Goal: Task Accomplishment & Management: Manage account settings

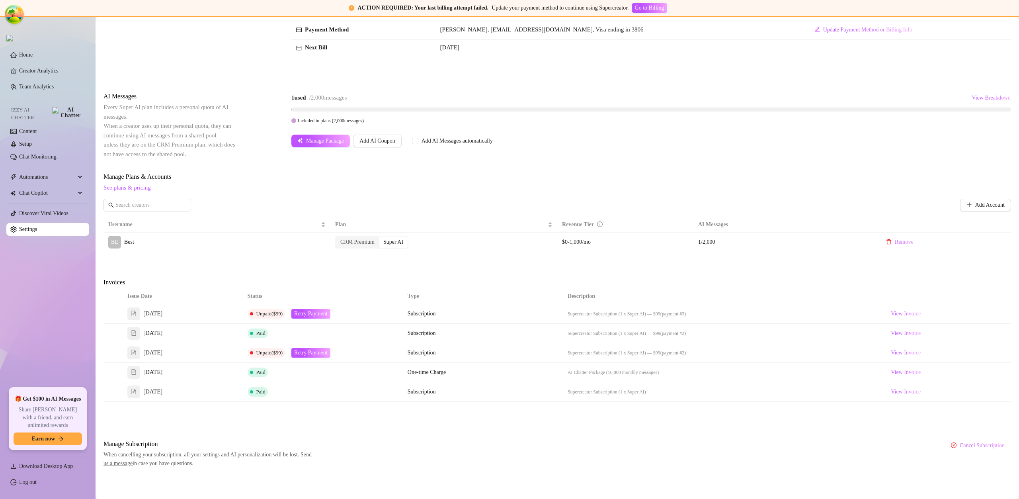
scroll to position [127, 0]
click at [36, 480] on link "Log out" at bounding box center [28, 482] width 18 height 6
click at [36, 480] on html "ACTION REQUIRED: Your last billing attempt failed. Update your payment method t…" at bounding box center [509, 249] width 1019 height 499
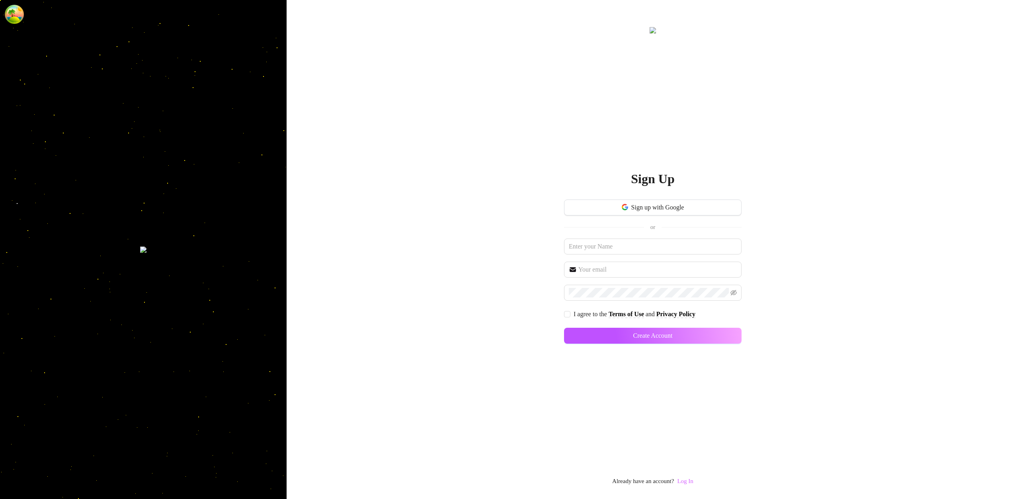
click at [692, 482] on link "Log In" at bounding box center [685, 480] width 16 height 6
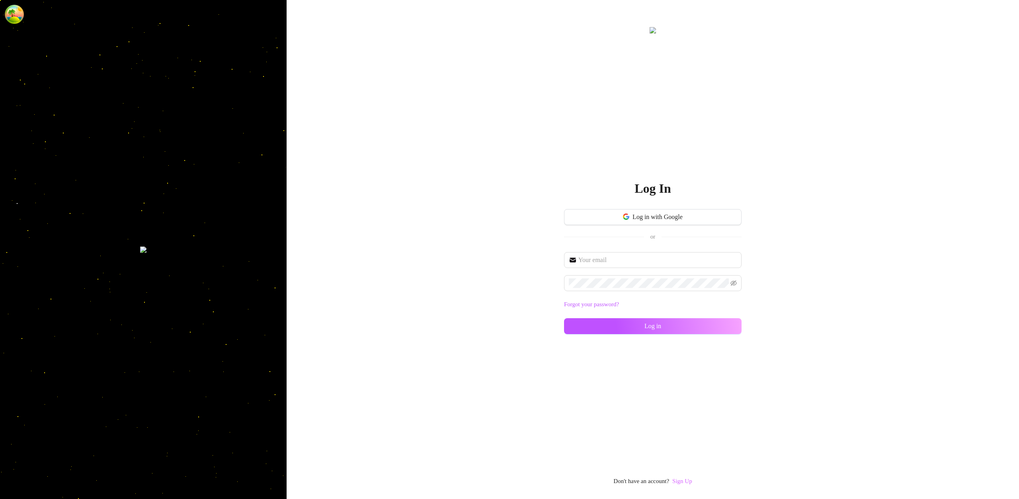
click at [686, 479] on link "Sign Up" at bounding box center [682, 480] width 20 height 6
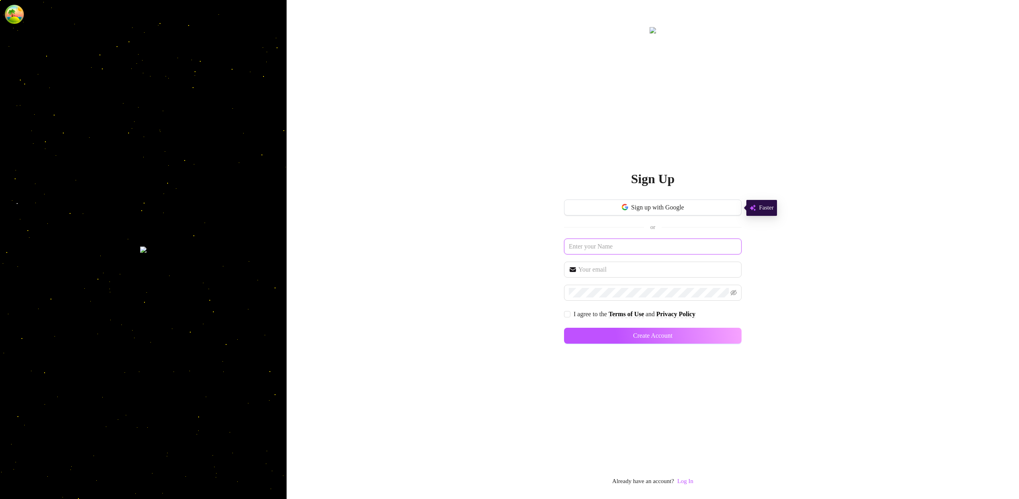
click at [635, 247] on input "text" at bounding box center [652, 246] width 177 height 16
paste input "[EMAIL_ADDRESS][DOMAIN_NAME]"
type input "[EMAIL_ADDRESS][DOMAIN_NAME]"
click at [663, 268] on input "text" at bounding box center [657, 270] width 158 height 10
paste input "[EMAIL_ADDRESS][DOMAIN_NAME]"
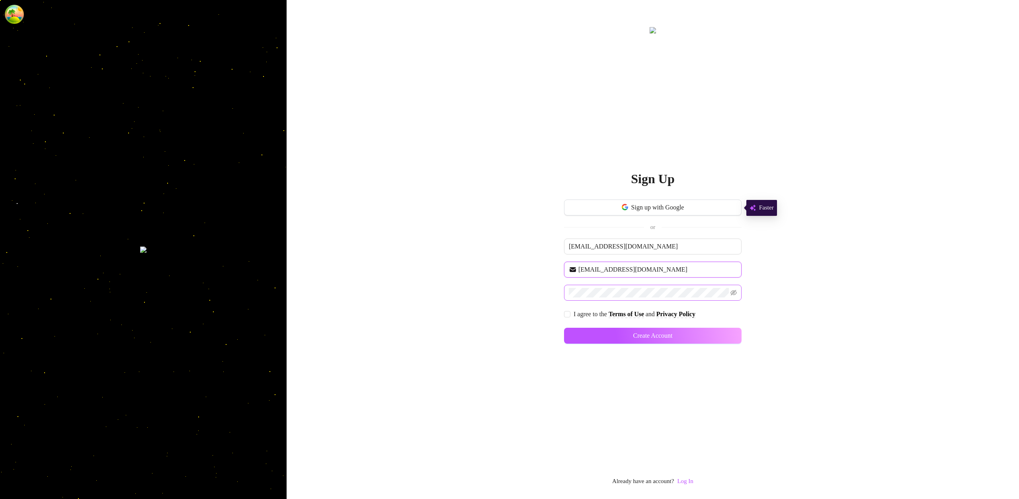
type input "[EMAIL_ADDRESS][DOMAIN_NAME]"
click at [568, 314] on input "I agree to the Terms of Use and Privacy Policy" at bounding box center [567, 314] width 6 height 6
checkbox input "true"
click at [634, 331] on button "Create Account" at bounding box center [652, 335] width 177 height 16
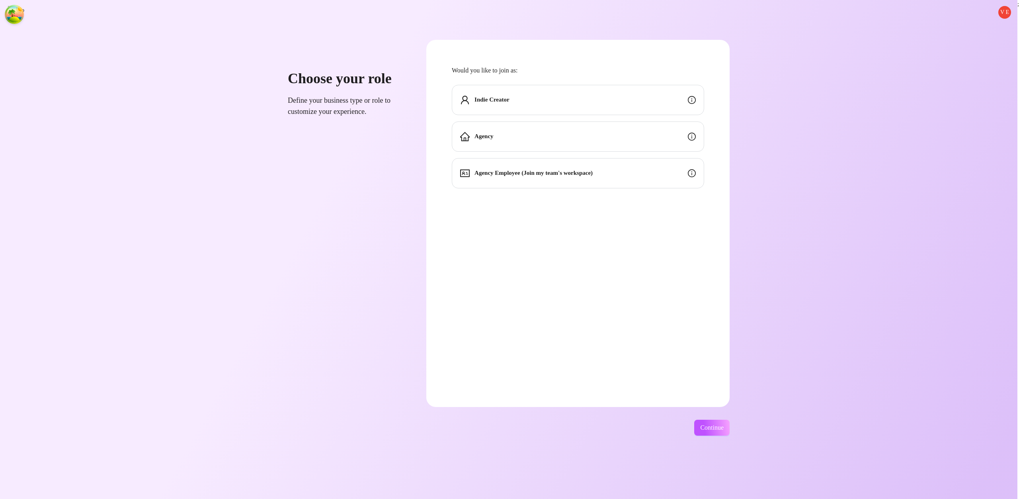
click at [680, 102] on div "Indie Creator" at bounding box center [578, 100] width 252 height 30
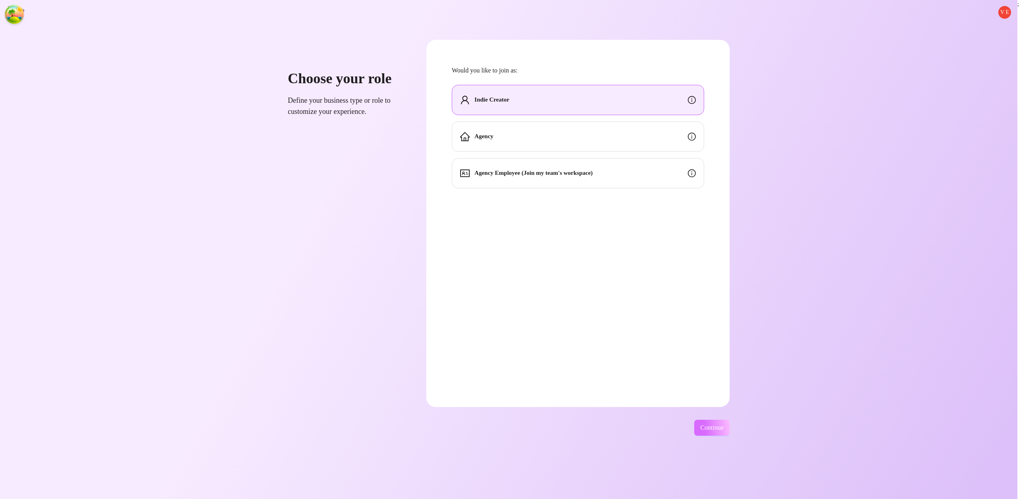
click at [723, 424] on span "Continue" at bounding box center [711, 427] width 23 height 7
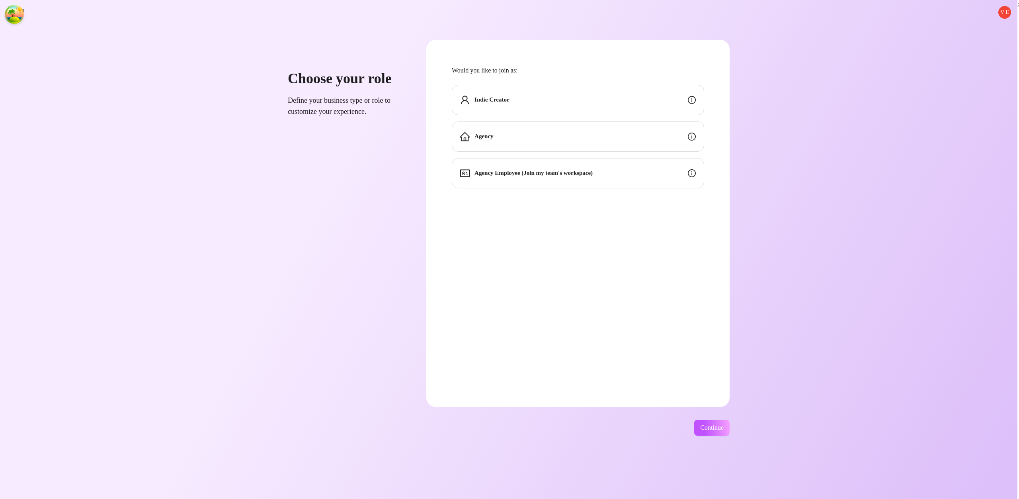
click at [677, 107] on div "Indie Creator" at bounding box center [578, 100] width 252 height 30
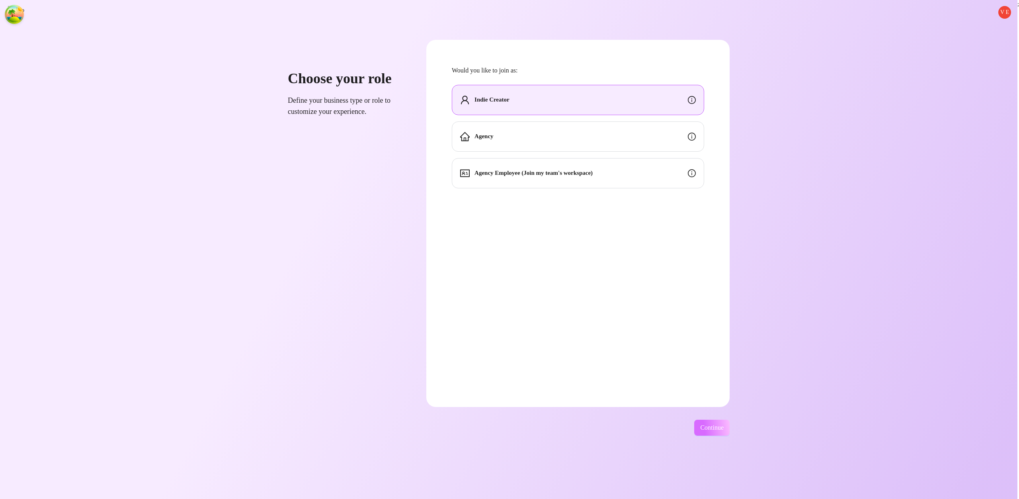
click at [723, 431] on span "Continue" at bounding box center [711, 427] width 23 height 7
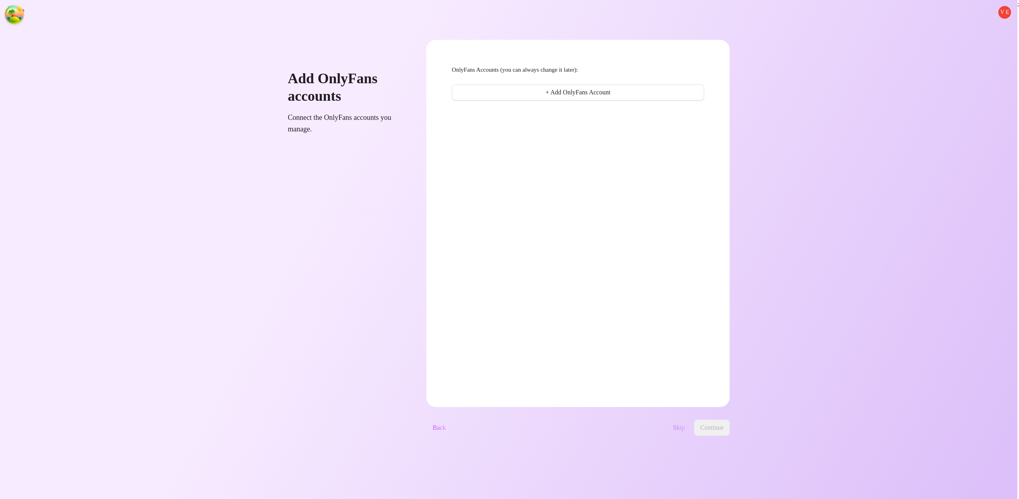
click at [684, 428] on span "Skip" at bounding box center [679, 427] width 12 height 7
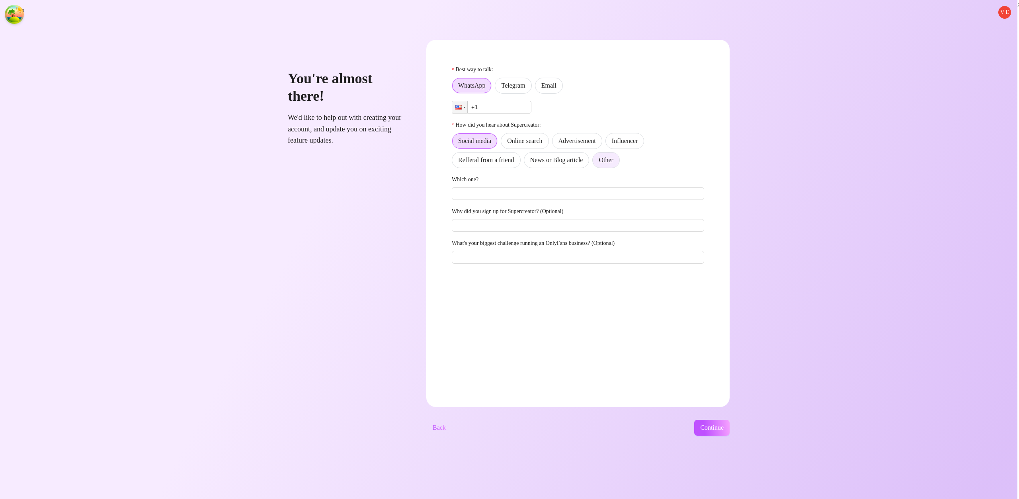
click at [619, 160] on label "Other" at bounding box center [605, 160] width 27 height 16
click at [594, 162] on input "Other" at bounding box center [594, 162] width 0 height 0
click at [563, 90] on label "Email" at bounding box center [549, 86] width 28 height 16
click at [537, 88] on input "Email" at bounding box center [537, 88] width 0 height 0
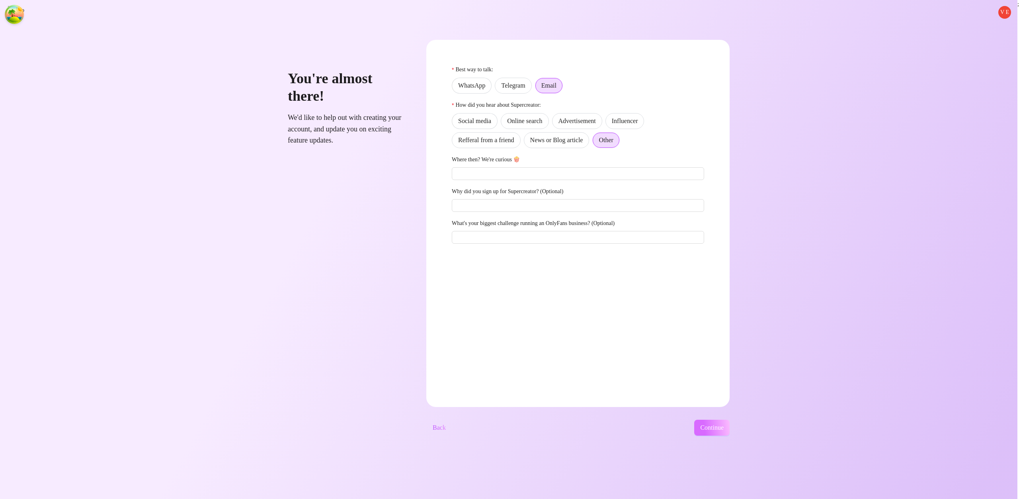
click at [728, 423] on button "Continue" at bounding box center [711, 427] width 35 height 16
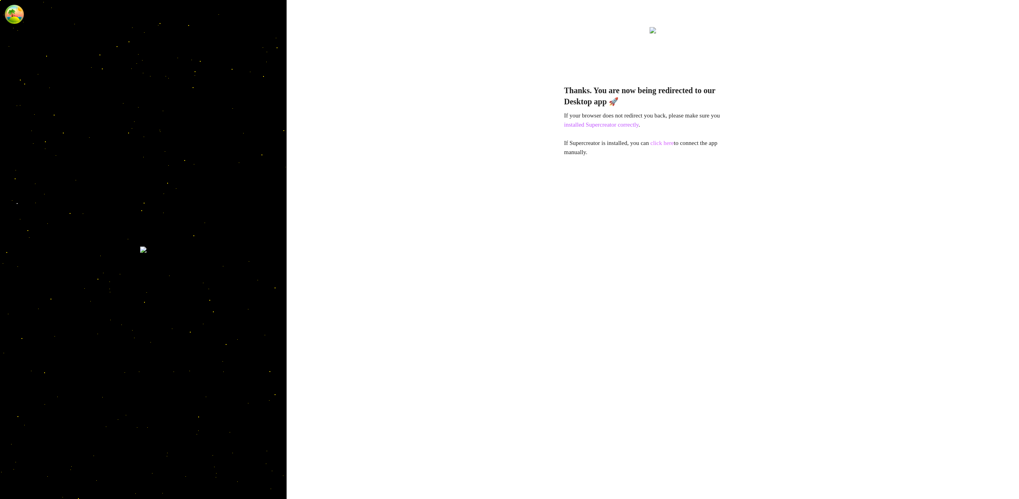
click at [666, 144] on link "click here" at bounding box center [661, 143] width 23 height 6
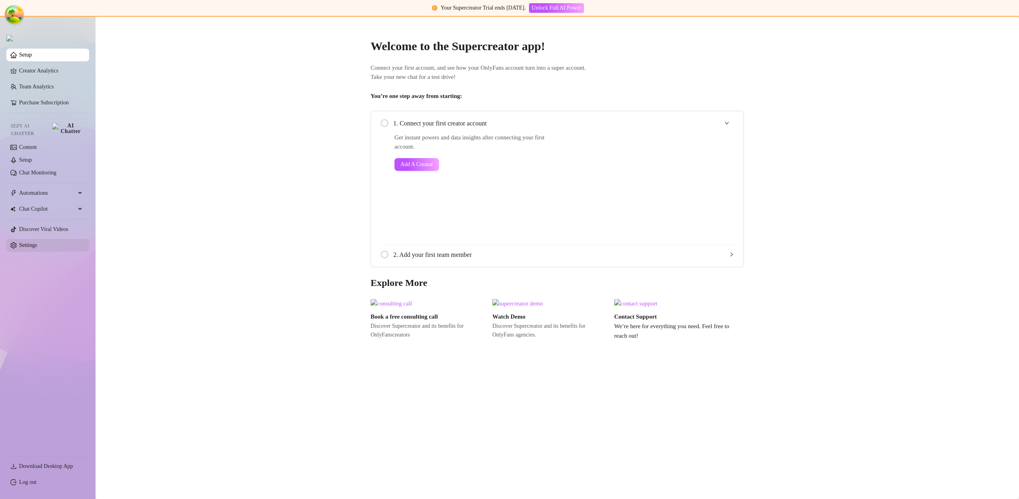
click at [37, 242] on link "Settings" at bounding box center [28, 245] width 18 height 6
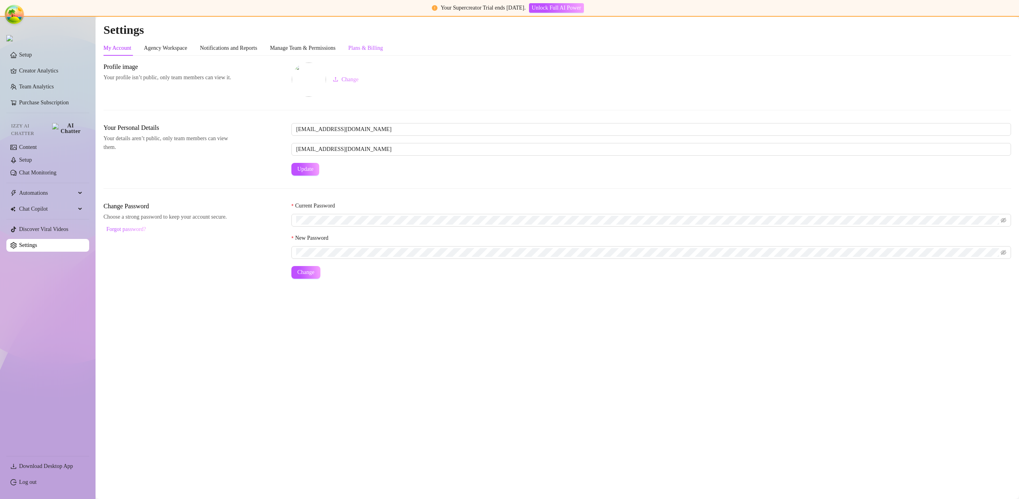
click at [372, 51] on div "Plans & Billing" at bounding box center [365, 48] width 35 height 9
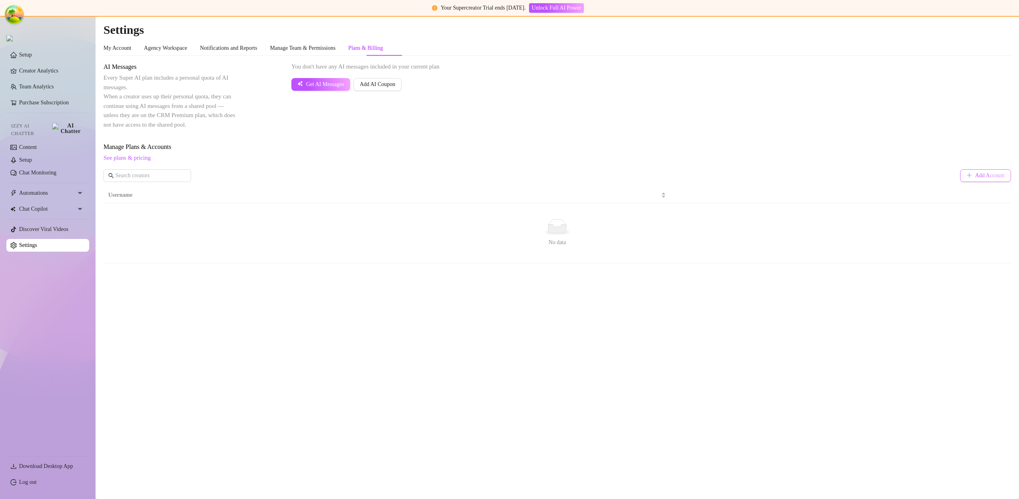
click at [982, 173] on span "Add Account" at bounding box center [989, 175] width 29 height 6
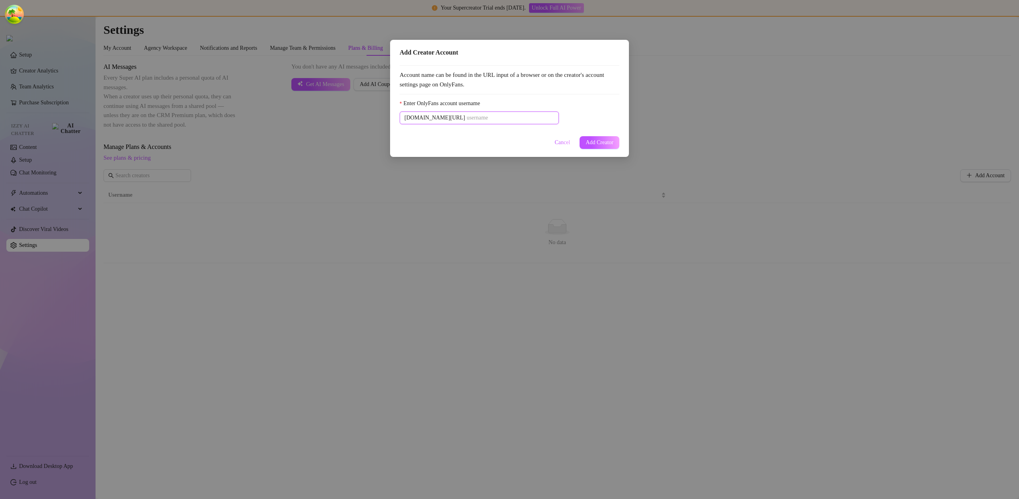
paste input "u21892667nice"
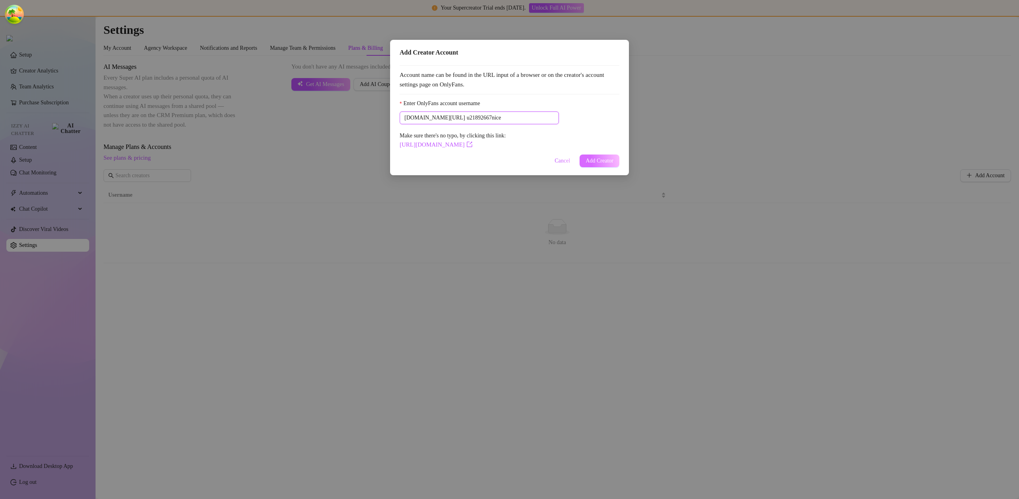
type input "u21892667nice"
click at [607, 156] on button "Add Creator" at bounding box center [599, 160] width 40 height 13
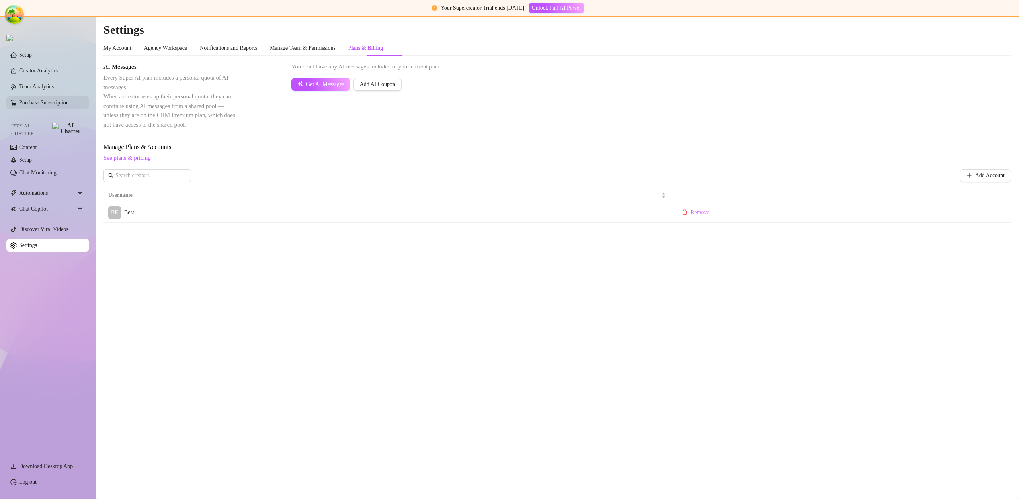
click at [59, 106] on link "Purchase Subscription" at bounding box center [51, 102] width 64 height 13
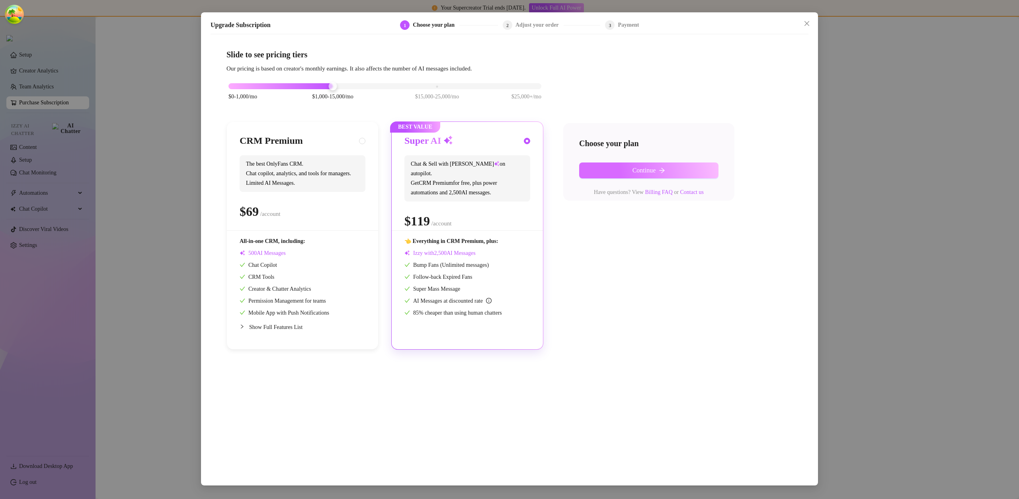
click at [620, 172] on button "Continue" at bounding box center [648, 170] width 139 height 16
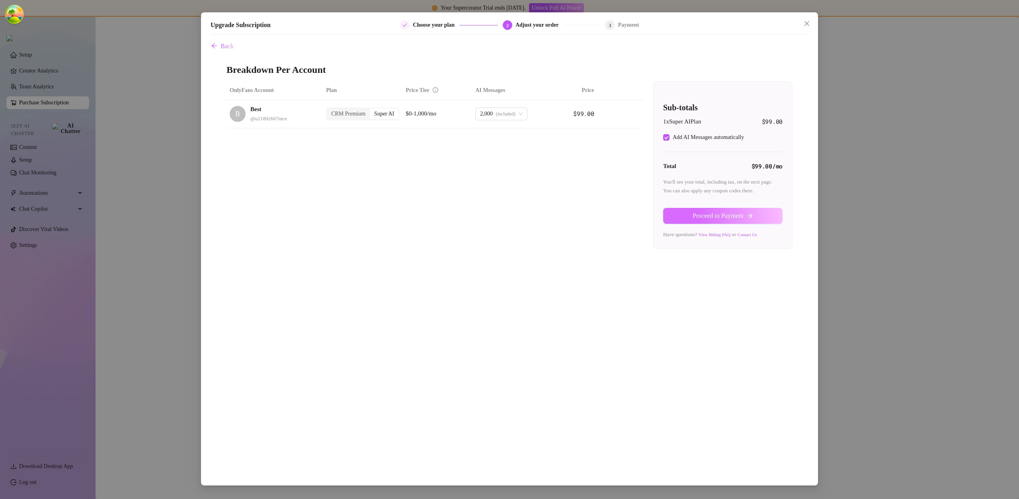
click at [719, 214] on span "Proceed to Payment" at bounding box center [717, 215] width 51 height 7
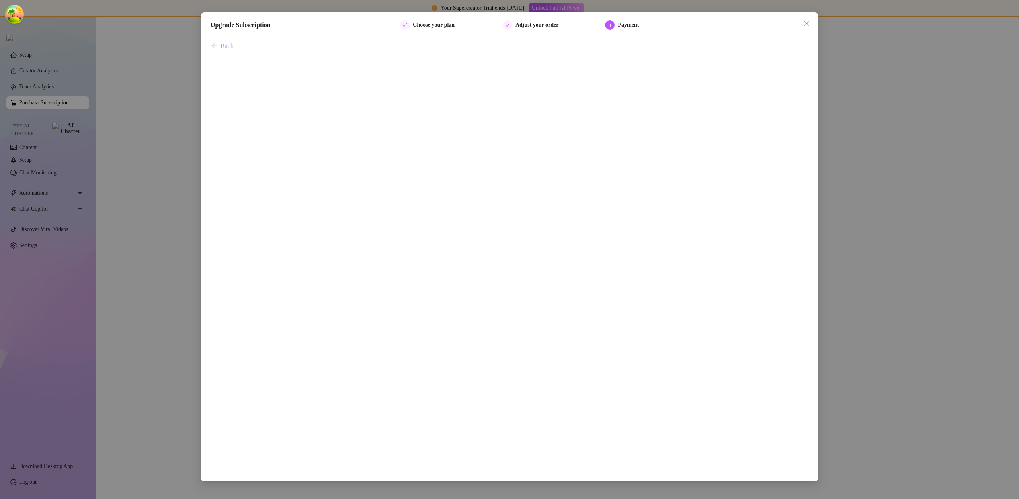
click at [220, 45] on button "Back" at bounding box center [221, 46] width 23 height 16
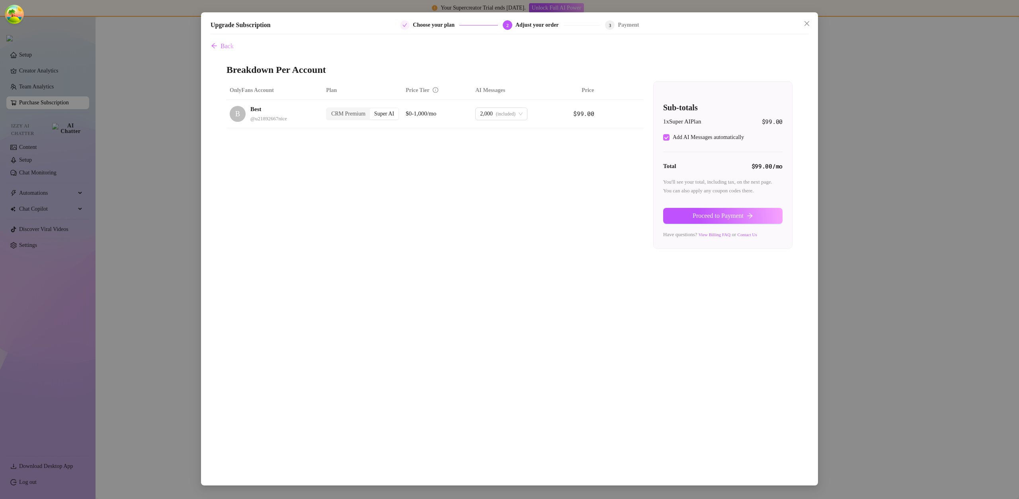
click at [670, 140] on span "Add AI Messages automatically" at bounding box center [708, 137] width 78 height 9
click at [669, 140] on input "Add AI Messages automatically" at bounding box center [666, 137] width 6 height 6
checkbox input "false"
click at [729, 217] on span "Proceed to Payment" at bounding box center [717, 215] width 51 height 7
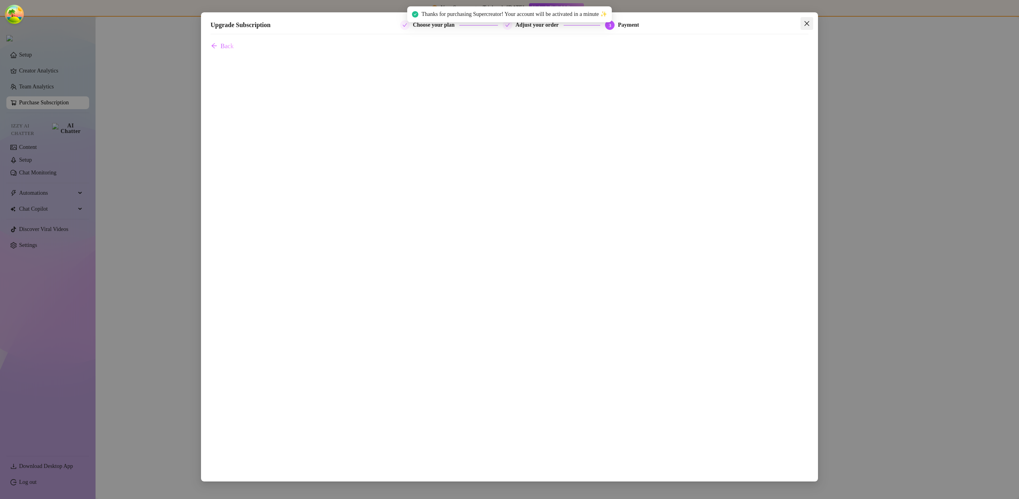
click at [802, 21] on span "Close" at bounding box center [806, 23] width 13 height 6
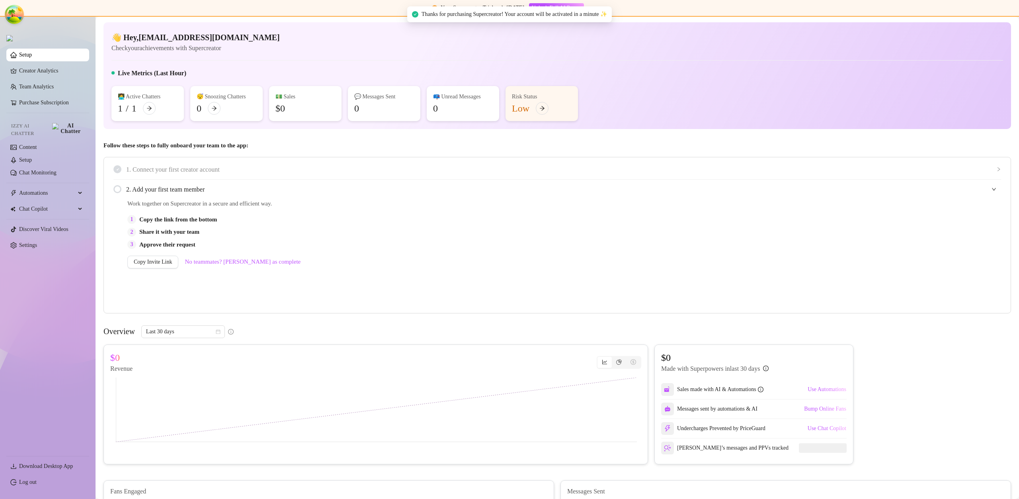
click at [35, 242] on link "Settings" at bounding box center [28, 245] width 18 height 6
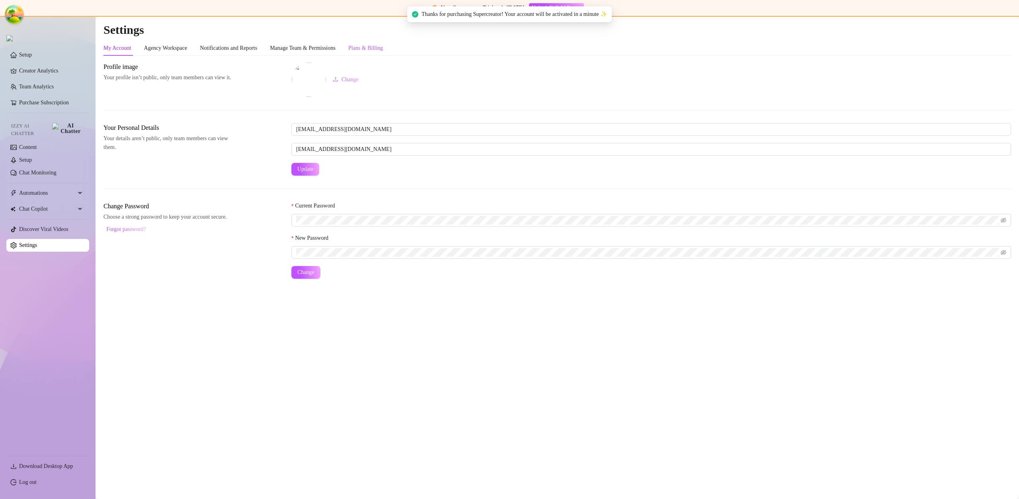
click at [368, 50] on div "Plans & Billing" at bounding box center [365, 48] width 35 height 9
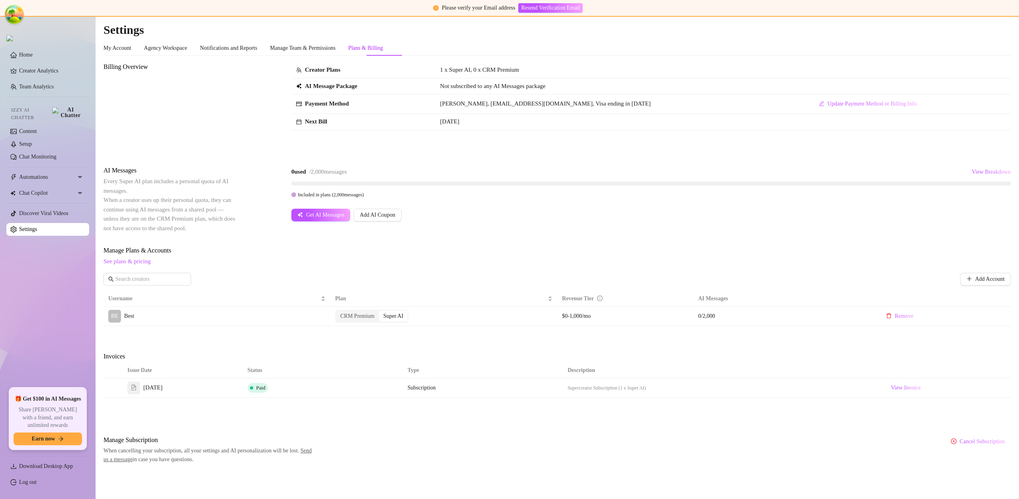
click at [321, 215] on span "Get AI Messages" at bounding box center [325, 215] width 38 height 6
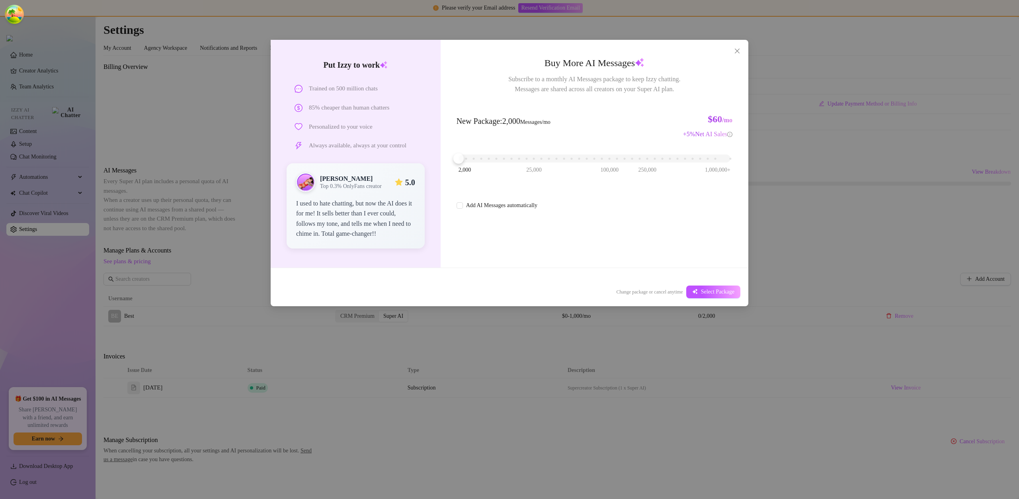
click at [503, 158] on div "2,000 25,000 100,000 250,000 1,000,000+" at bounding box center [594, 155] width 272 height 5
click at [706, 291] on span "Select Package" at bounding box center [717, 291] width 33 height 6
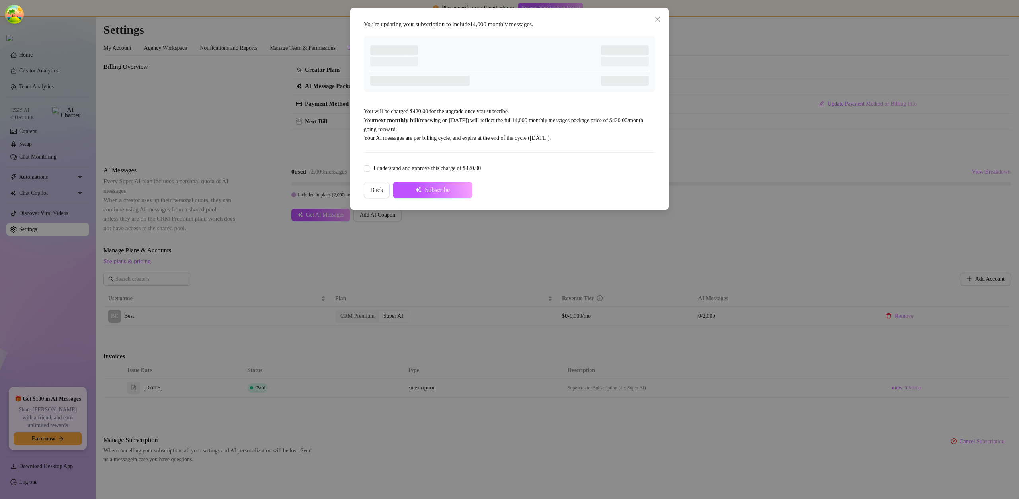
click at [430, 168] on div "You're updating your subscription to include 14,000 monthly messages . You will…" at bounding box center [509, 109] width 299 height 186
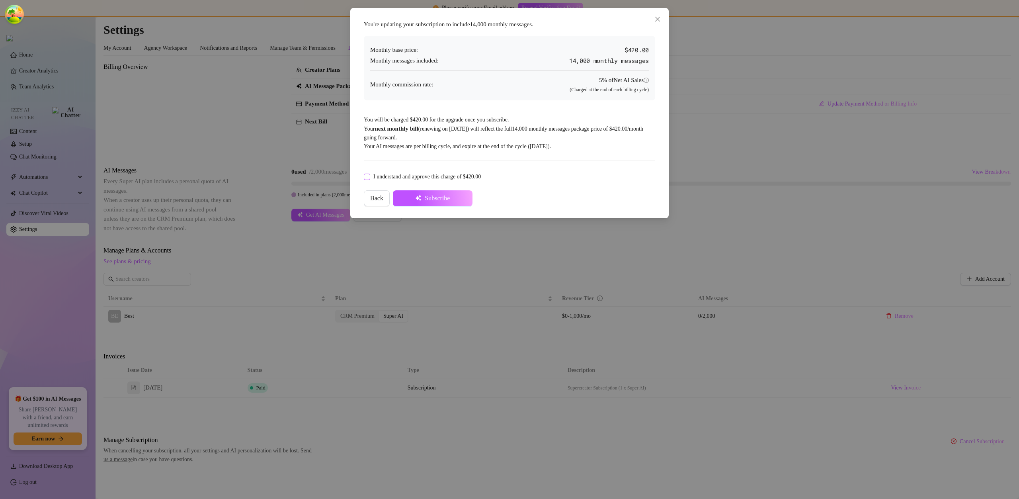
click at [436, 175] on span "I understand and approve this charge of $420.00" at bounding box center [427, 176] width 114 height 9
click at [369, 175] on input "I understand and approve this charge of $420.00" at bounding box center [367, 176] width 6 height 6
checkbox input "true"
click at [442, 197] on span "Subscribe" at bounding box center [437, 198] width 25 height 7
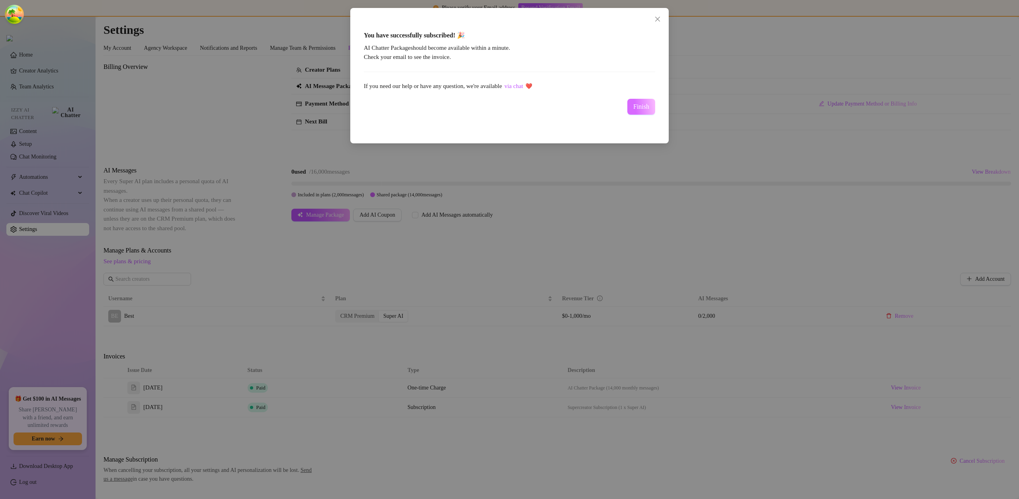
click at [637, 105] on span "Finish" at bounding box center [641, 106] width 16 height 7
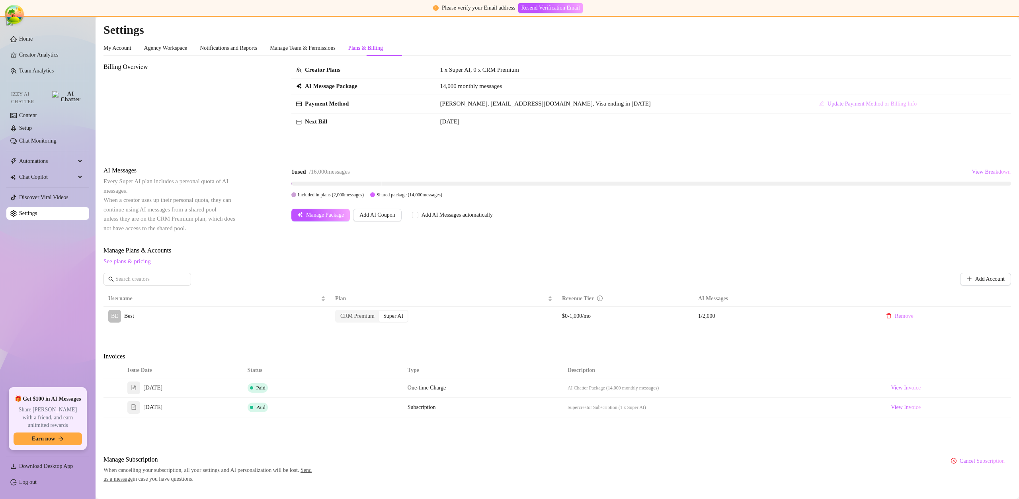
click at [828, 104] on span "Update Payment Method or Billing Info" at bounding box center [871, 104] width 89 height 6
click at [827, 101] on span "Update Payment Method or Billing Info" at bounding box center [871, 104] width 89 height 6
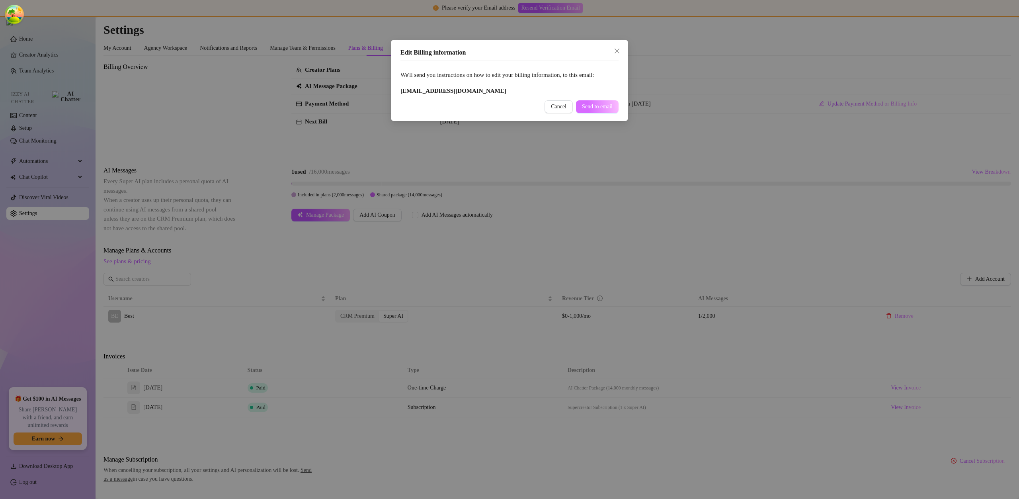
click at [590, 108] on span "Send to email" at bounding box center [597, 106] width 31 height 6
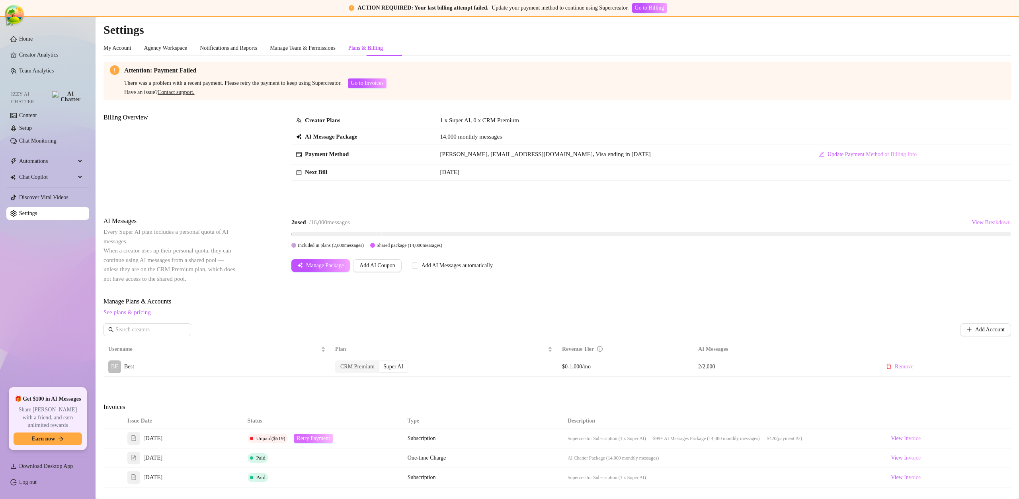
click at [326, 439] on span "Retry Payment" at bounding box center [313, 438] width 33 height 6
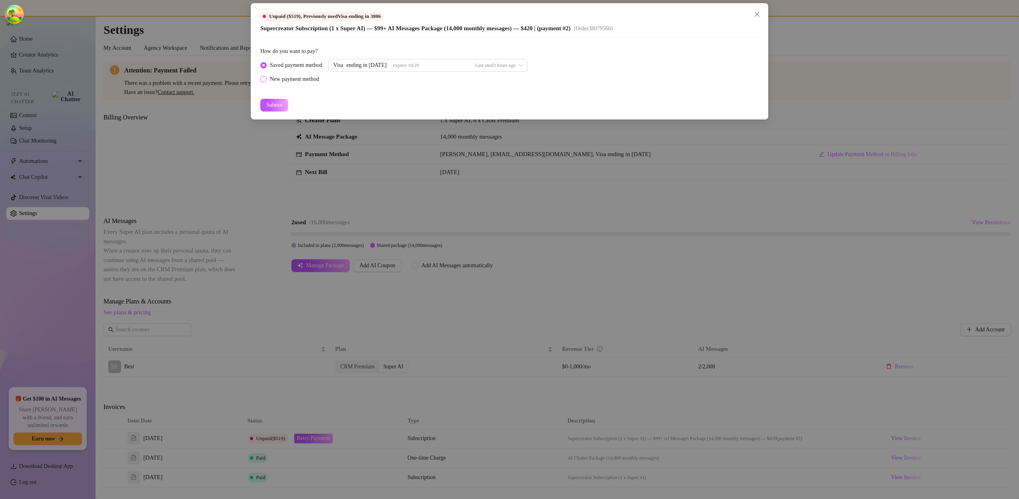
click at [288, 78] on div "New payment method" at bounding box center [294, 79] width 49 height 9
click at [265, 78] on input "New payment method" at bounding box center [263, 79] width 3 height 5
radio input "true"
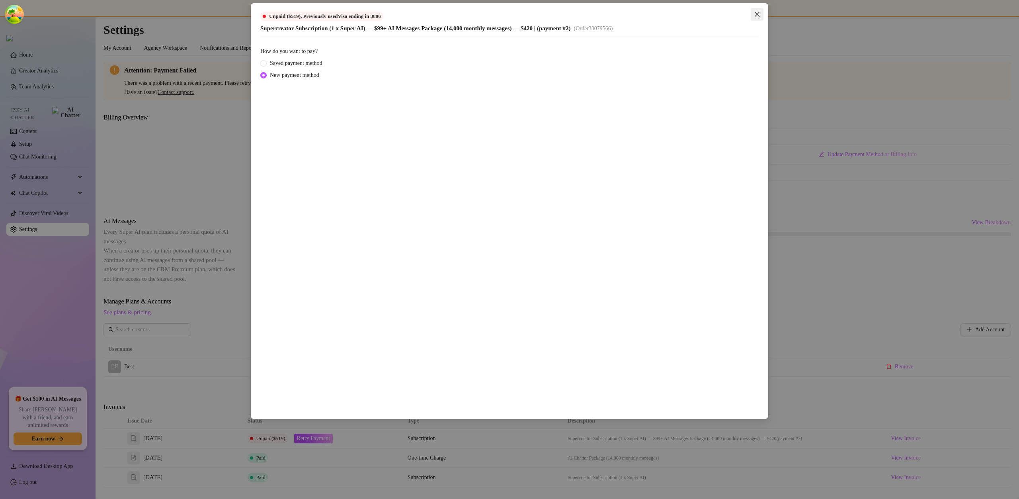
click at [758, 14] on icon "close" at bounding box center [757, 14] width 6 height 6
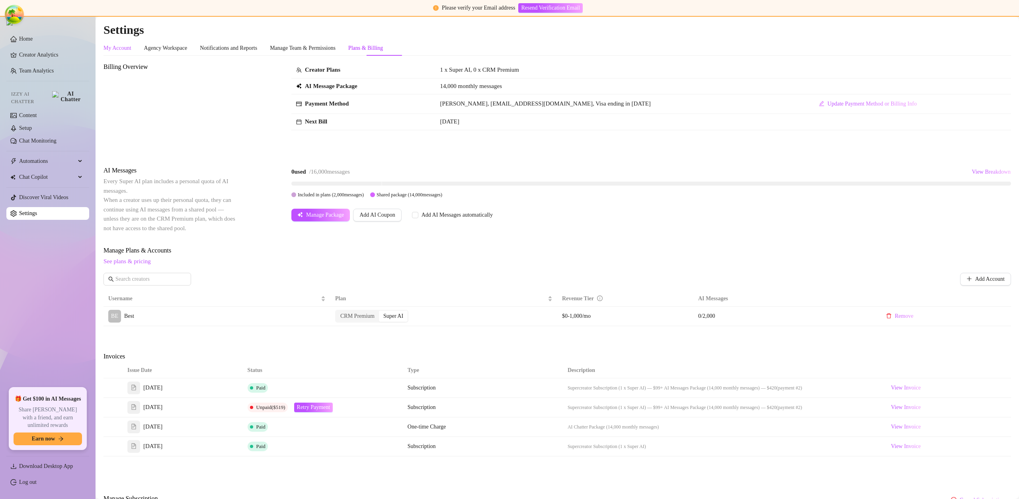
click at [125, 49] on div "My Account" at bounding box center [117, 48] width 28 height 9
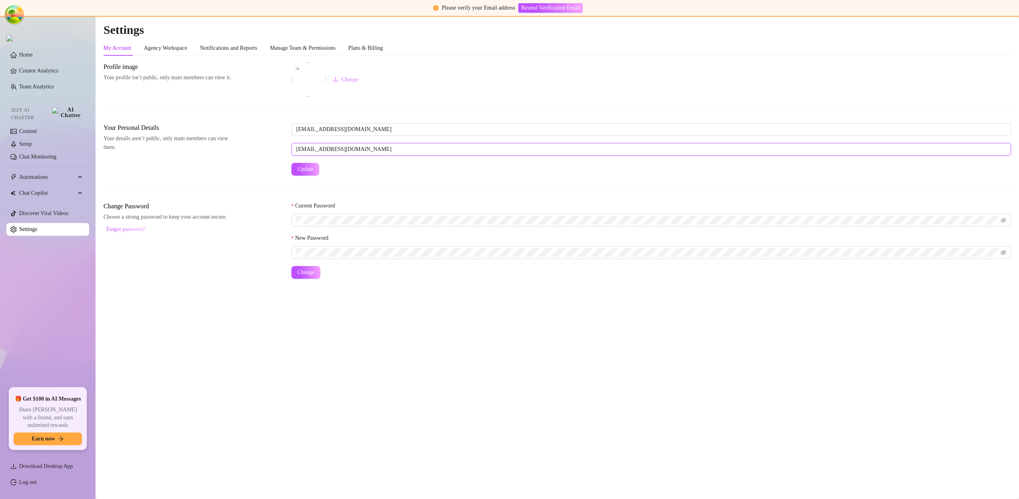
click at [327, 149] on input "[EMAIL_ADDRESS][DOMAIN_NAME]" at bounding box center [650, 149] width 719 height 13
drag, startPoint x: 328, startPoint y: 50, endPoint x: 992, endPoint y: 42, distance: 664.5
click at [327, 50] on div "Manage Team & Permissions" at bounding box center [303, 48] width 66 height 9
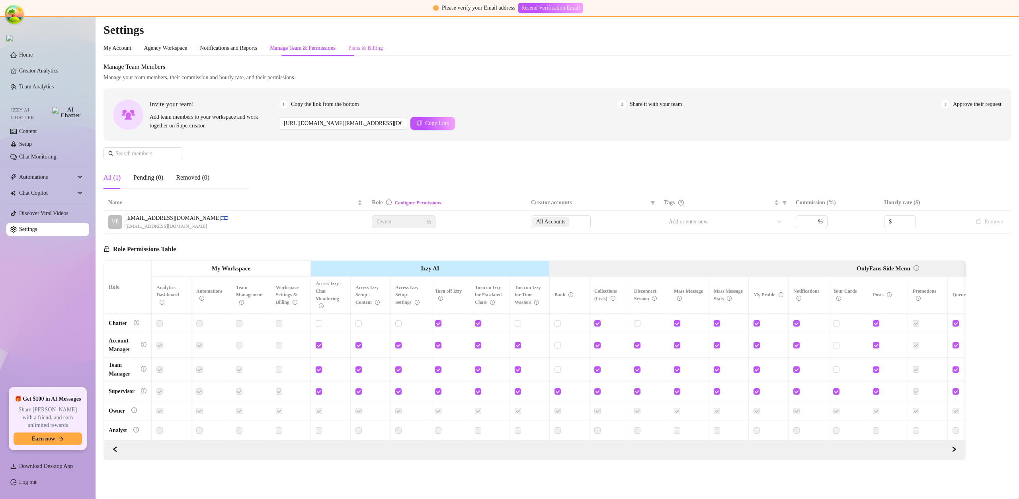
click at [383, 55] on div "Plans & Billing" at bounding box center [365, 48] width 35 height 15
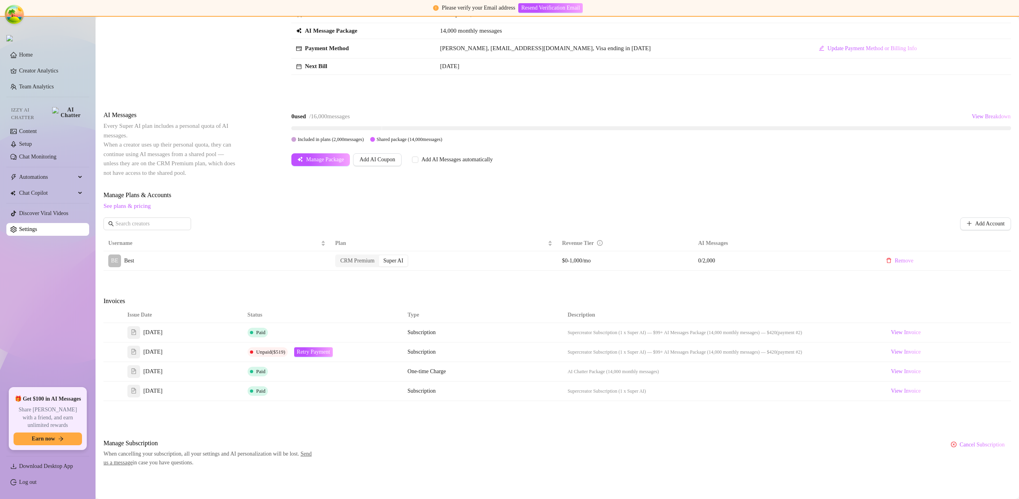
scroll to position [57, 0]
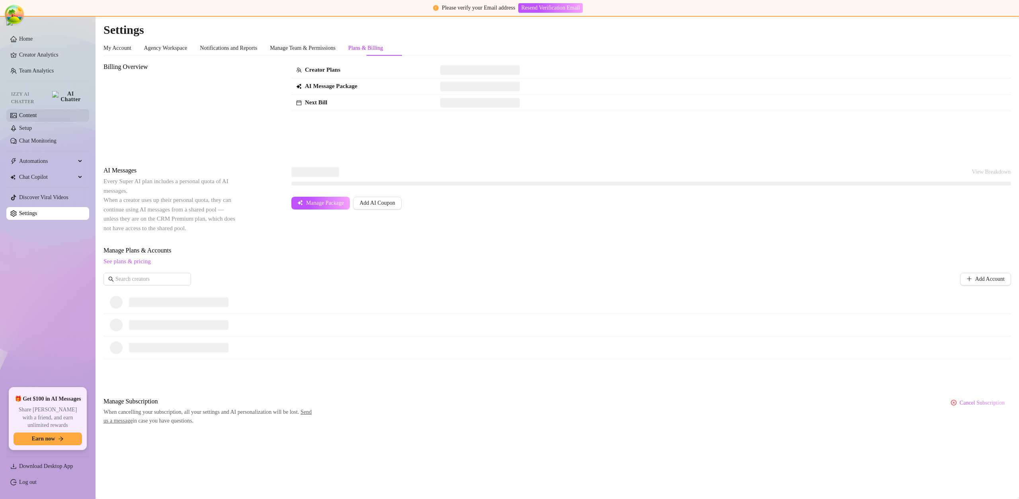
click at [37, 112] on link "Content" at bounding box center [28, 115] width 18 height 6
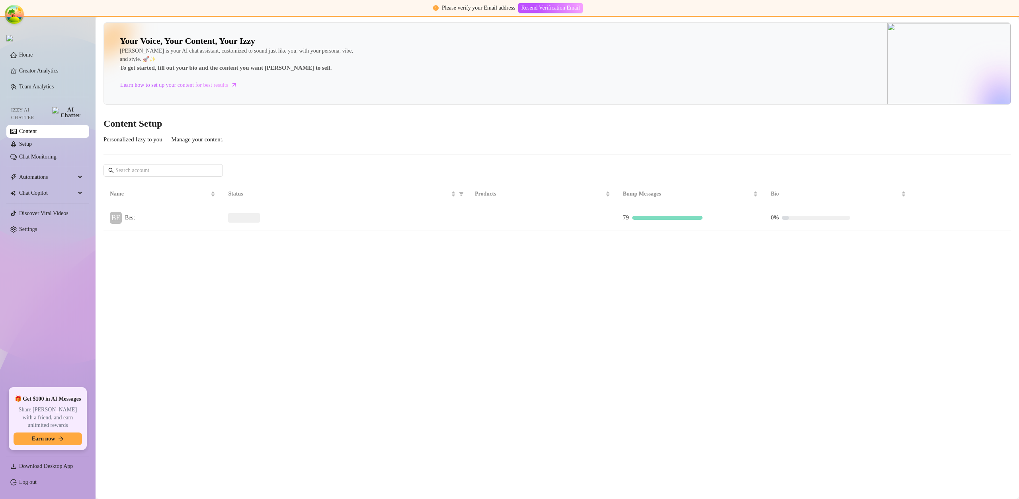
click at [206, 222] on td "BE Best" at bounding box center [162, 218] width 118 height 26
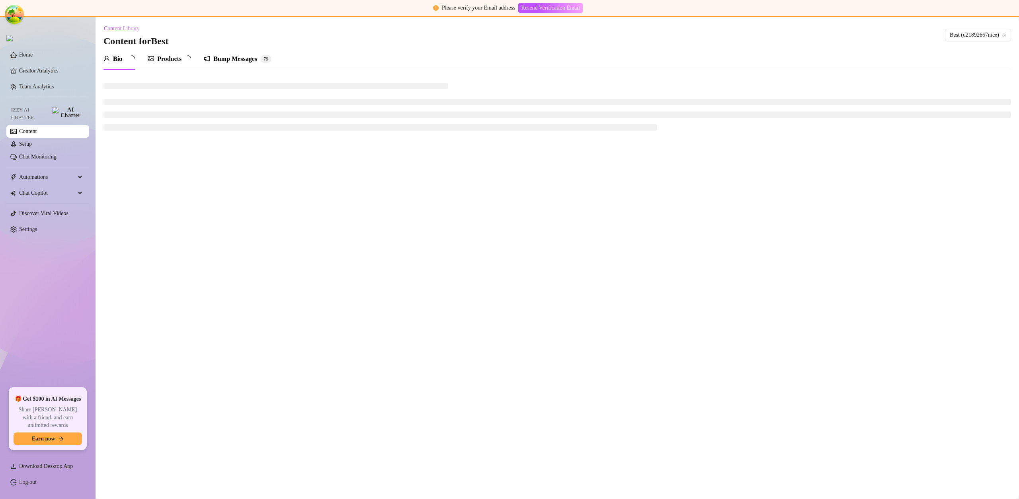
click at [238, 61] on div "Bump Messages" at bounding box center [235, 59] width 44 height 10
click at [239, 59] on div "Bump Messages" at bounding box center [235, 59] width 44 height 10
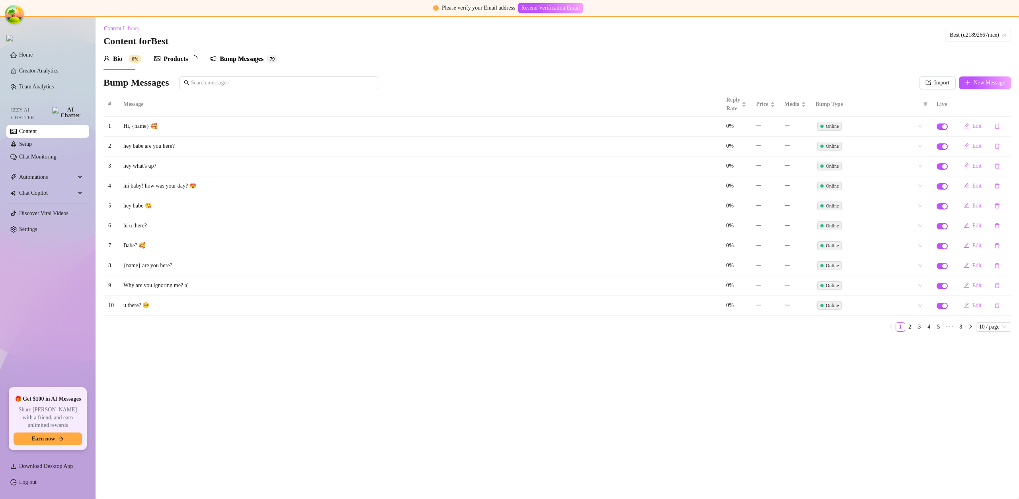
click at [239, 59] on div "Bump Messages" at bounding box center [242, 59] width 44 height 10
click at [28, 226] on link "Settings" at bounding box center [28, 229] width 18 height 6
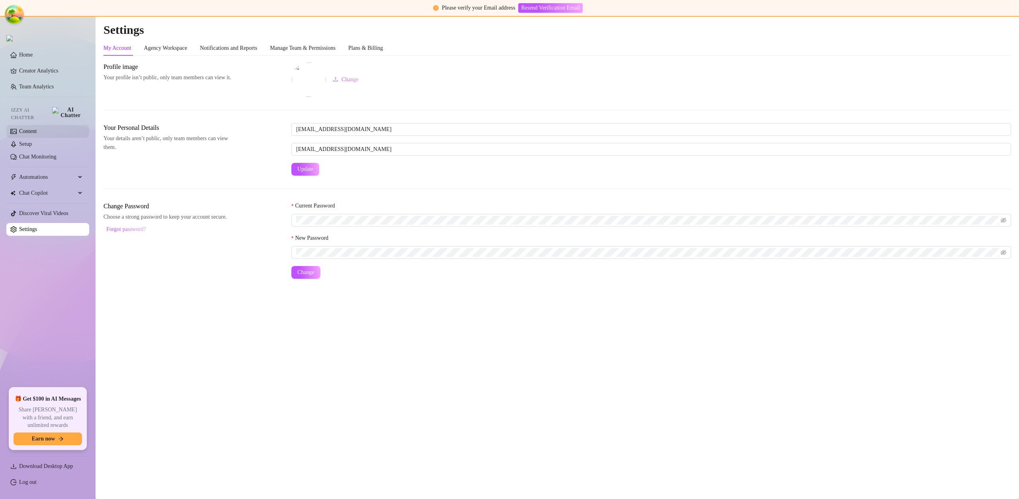
click at [37, 128] on link "Content" at bounding box center [28, 131] width 18 height 6
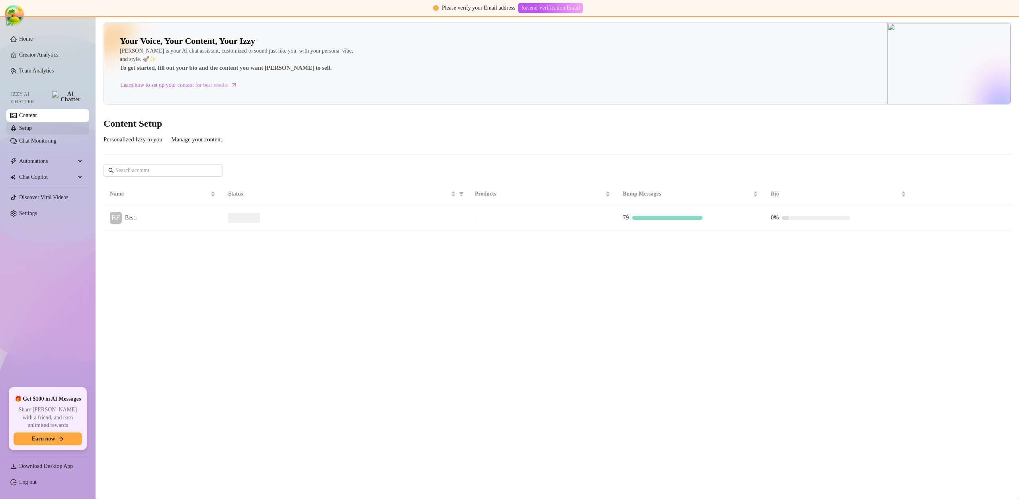
click at [32, 125] on link "Setup" at bounding box center [25, 128] width 13 height 6
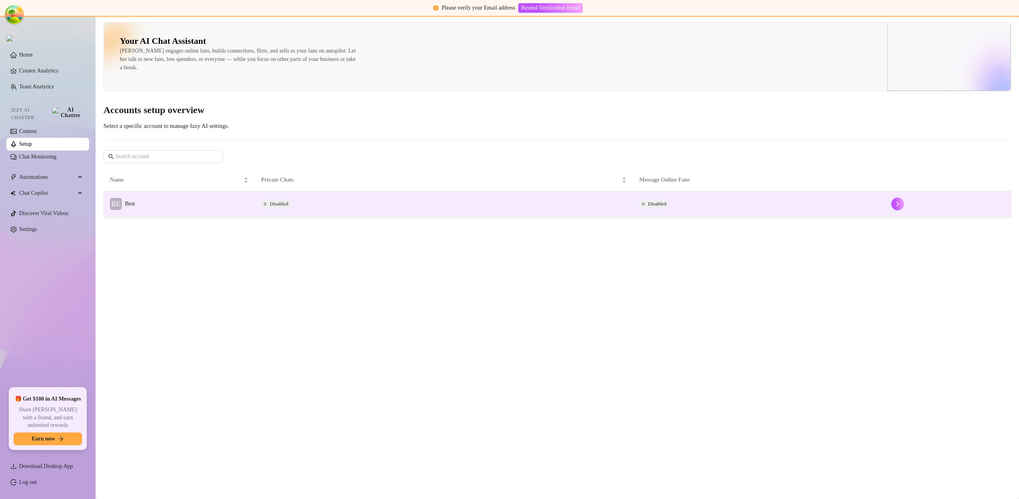
click at [106, 194] on td "BE Best" at bounding box center [178, 204] width 151 height 26
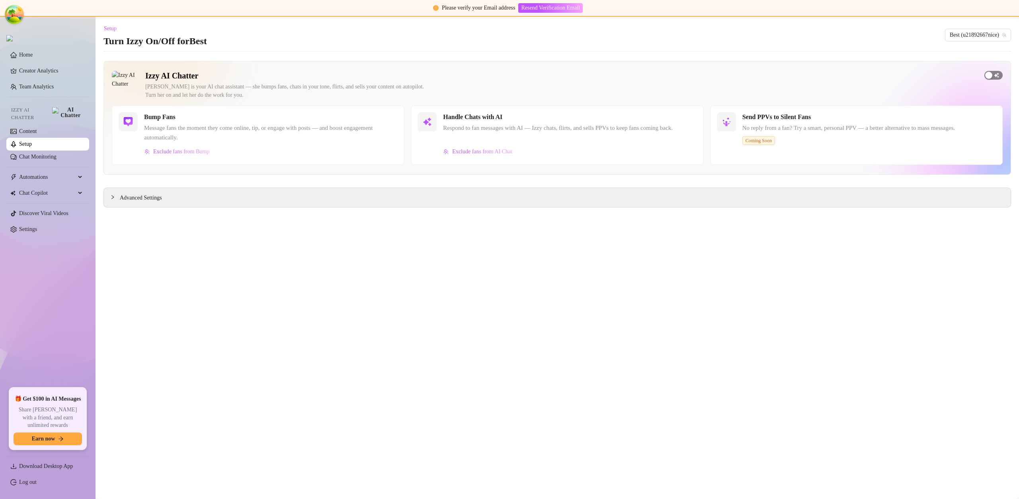
click at [992, 72] on span "button" at bounding box center [993, 75] width 18 height 9
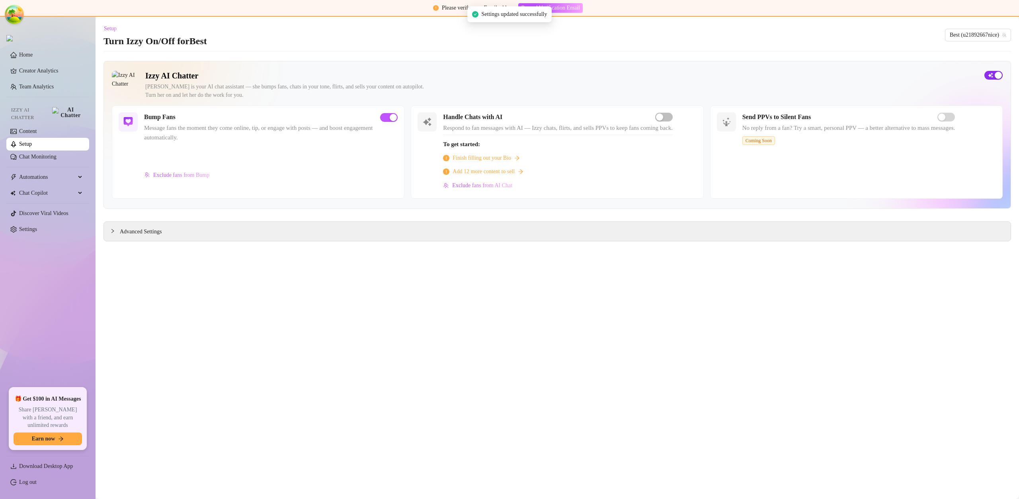
click at [992, 72] on span "button" at bounding box center [993, 75] width 18 height 9
click at [35, 128] on link "Content" at bounding box center [28, 131] width 18 height 6
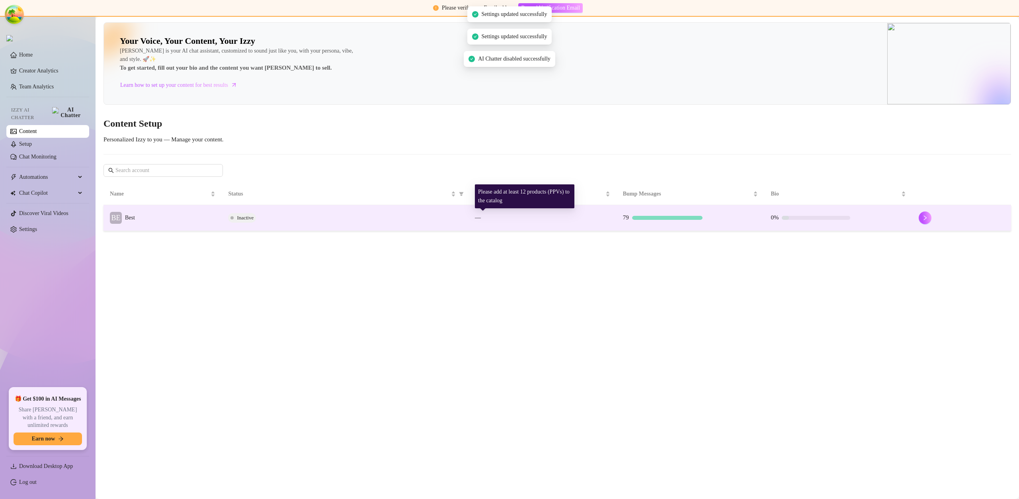
click at [573, 213] on div "—" at bounding box center [542, 218] width 135 height 10
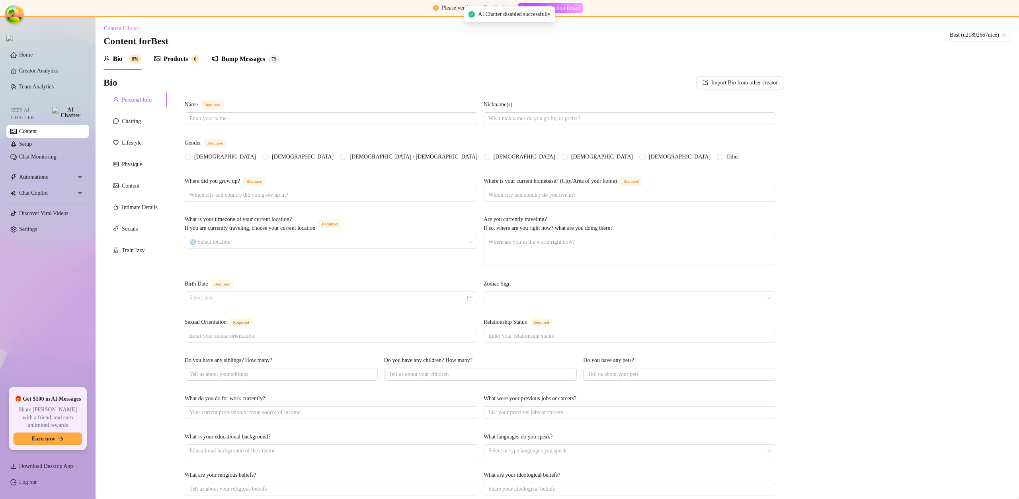
click at [254, 57] on div "Bump Messages" at bounding box center [243, 59] width 44 height 10
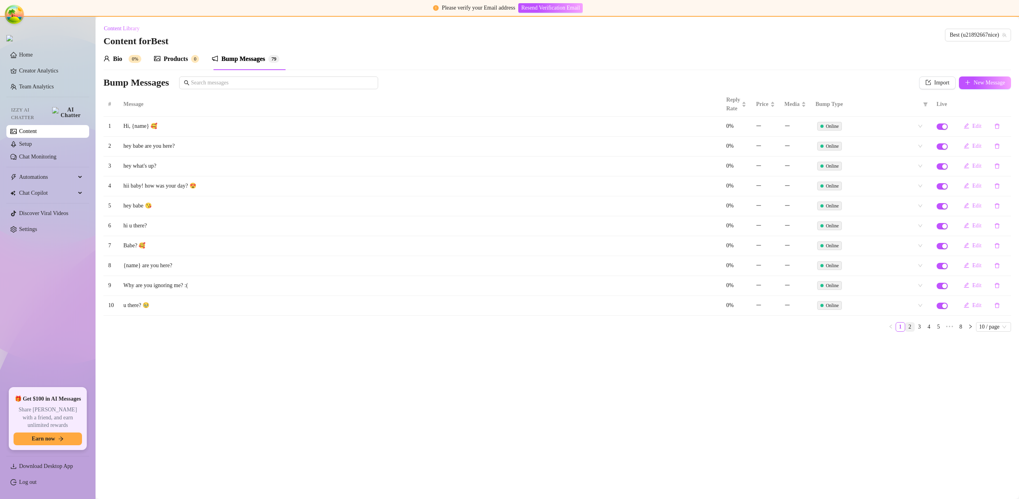
click at [910, 329] on link "2" at bounding box center [909, 326] width 9 height 9
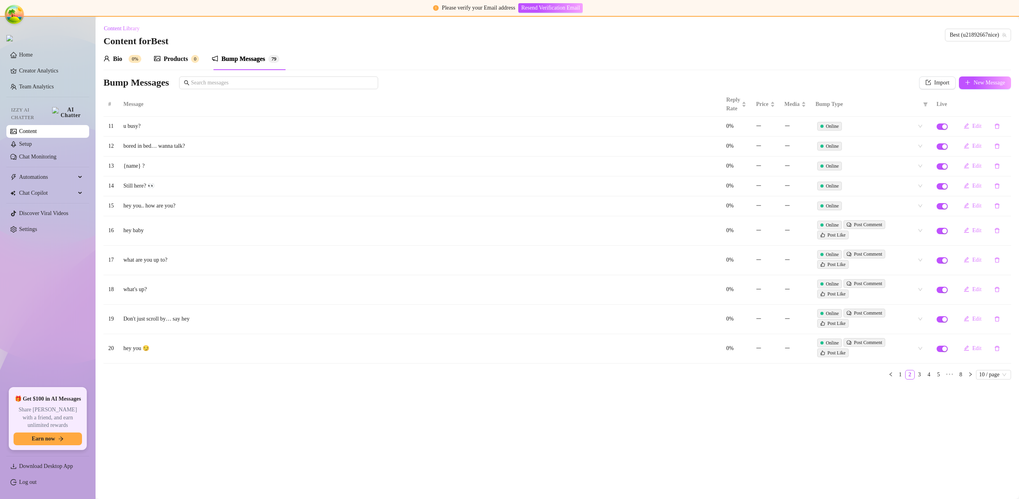
click at [915, 329] on td "Online Post Comment Post Like" at bounding box center [870, 318] width 121 height 29
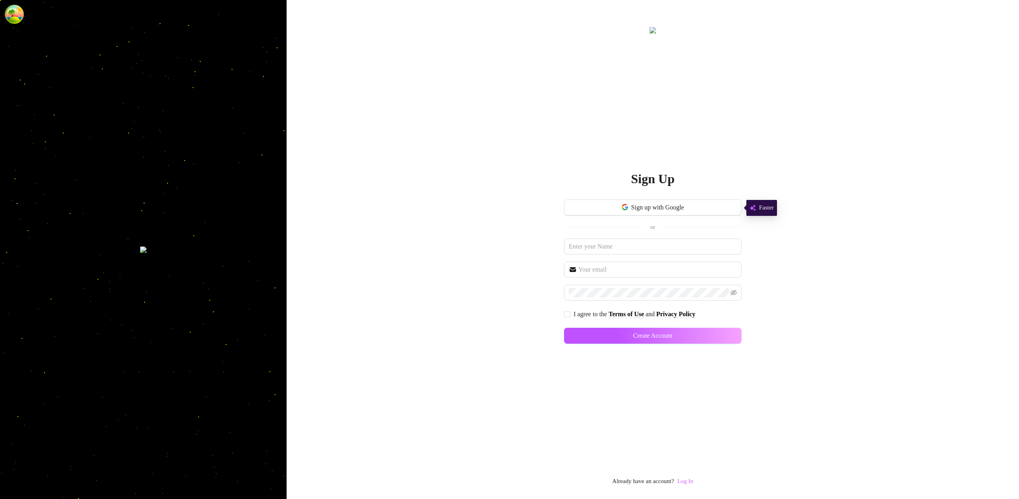
click at [688, 483] on link "Log In" at bounding box center [685, 480] width 16 height 6
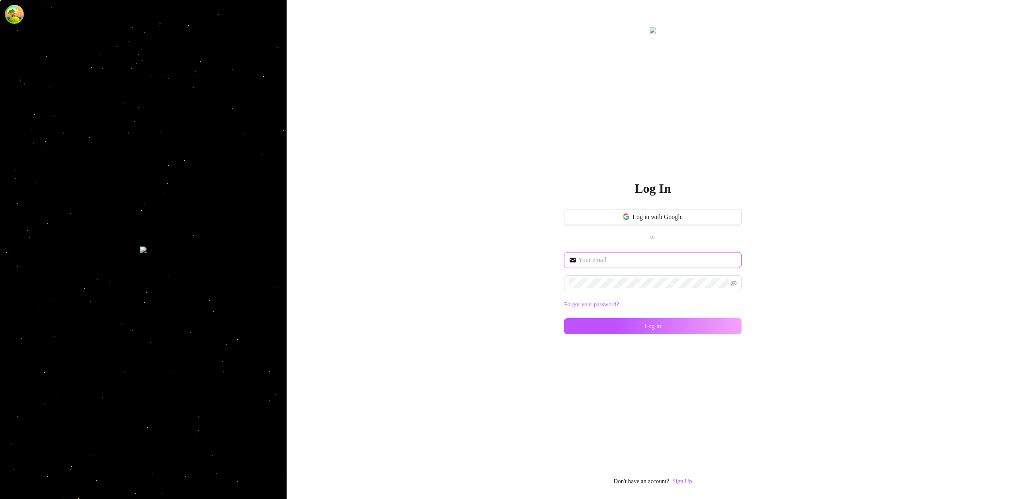
click at [625, 256] on input "text" at bounding box center [657, 260] width 158 height 10
click at [624, 257] on input "text" at bounding box center [657, 260] width 158 height 10
type input "[EMAIL_ADDRESS][DOMAIN_NAME]"
click at [710, 328] on button "Log in" at bounding box center [652, 326] width 177 height 16
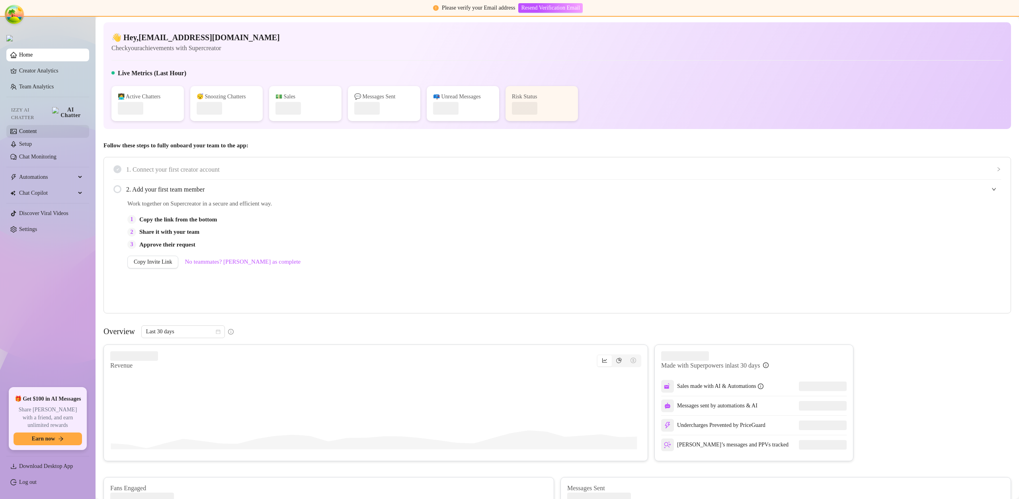
click at [21, 129] on link "Content" at bounding box center [28, 131] width 18 height 6
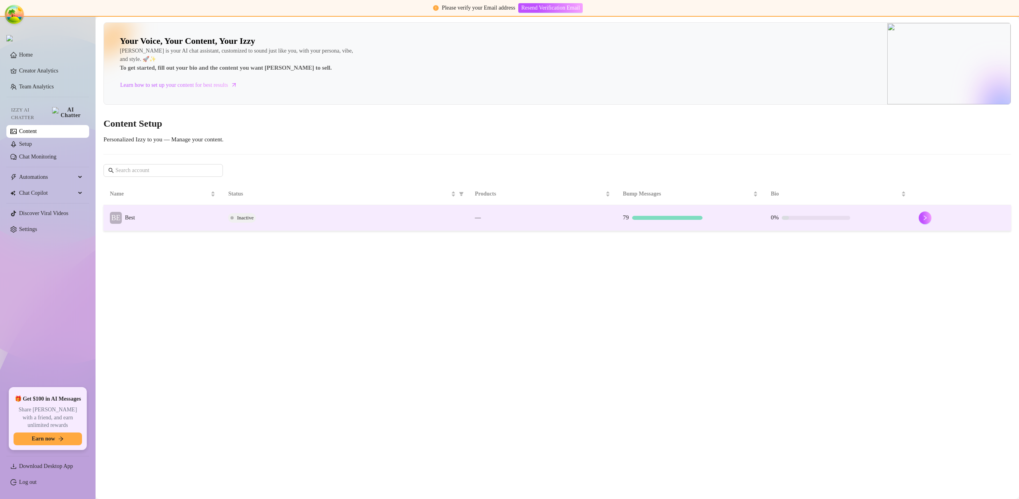
click at [366, 213] on div "Inactive" at bounding box center [345, 218] width 234 height 10
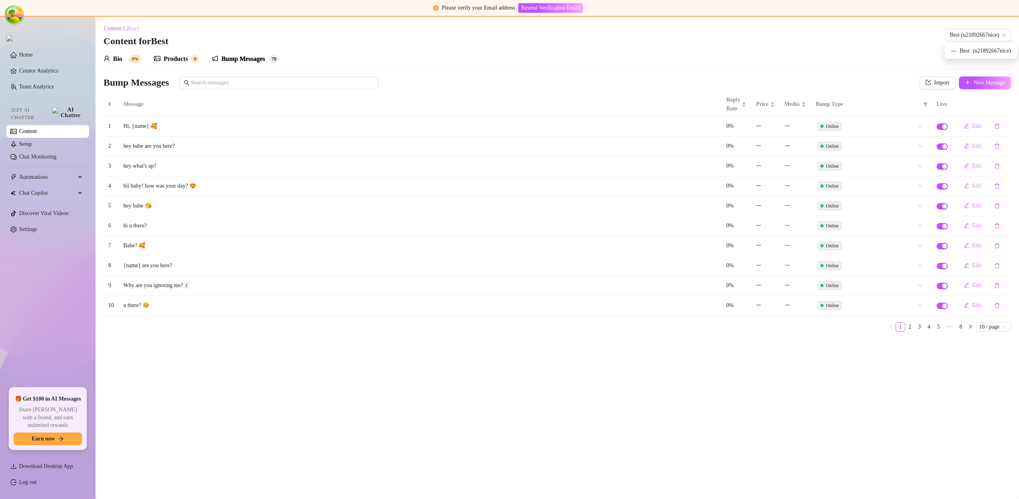
click at [247, 57] on div "Bump Messages" at bounding box center [243, 59] width 44 height 10
click at [857, 131] on div "Online" at bounding box center [867, 126] width 100 height 11
click at [853, 153] on div "Post Like" at bounding box center [870, 154] width 99 height 9
click at [857, 167] on div "Post Comment" at bounding box center [870, 167] width 99 height 9
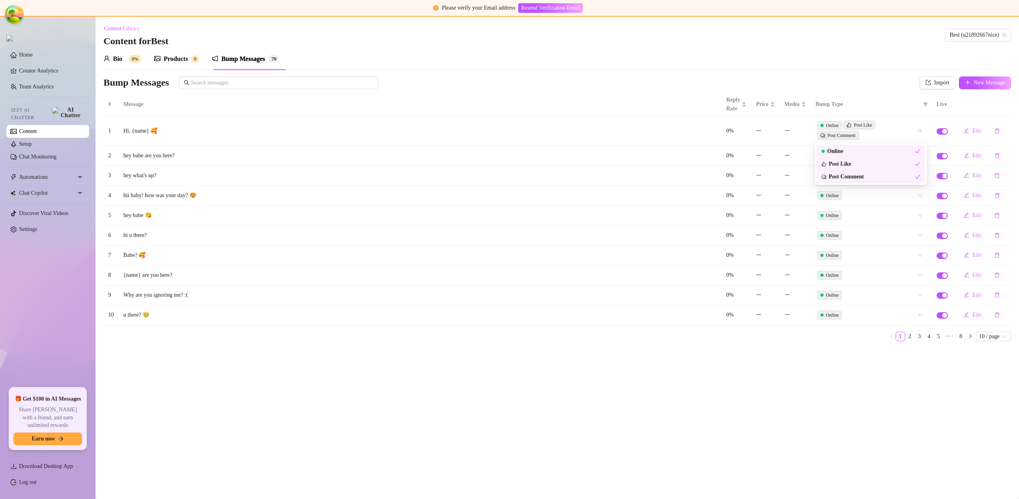
click at [840, 366] on main "Content Library Content for Best Best (u21892667nice) Bio 0% Products 0 Bump Me…" at bounding box center [556, 258] width 923 height 482
click at [972, 132] on span "Edit" at bounding box center [976, 131] width 9 height 6
type textarea "Hi, {name} 🥰"
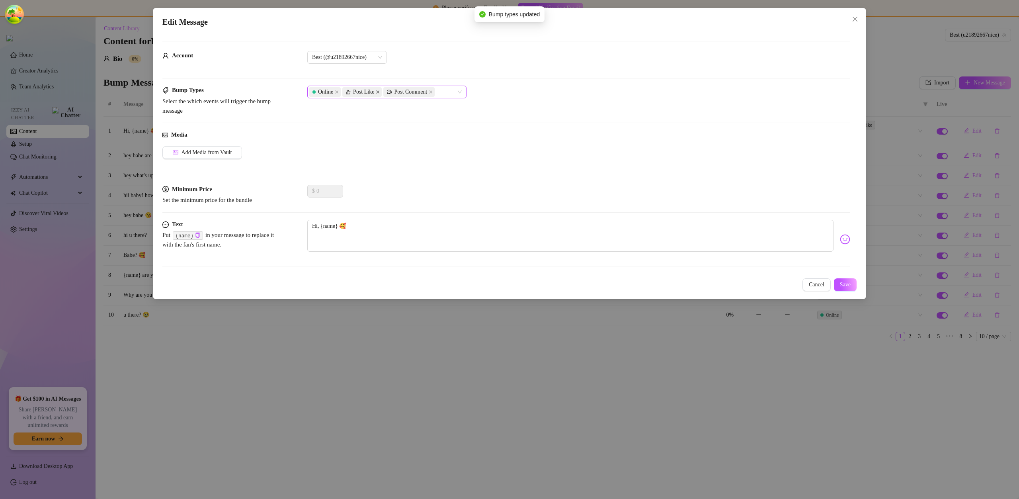
click at [379, 92] on icon "close" at bounding box center [378, 92] width 4 height 4
click at [337, 93] on icon "close" at bounding box center [337, 92] width 4 height 4
click at [836, 287] on button "Save" at bounding box center [845, 284] width 23 height 13
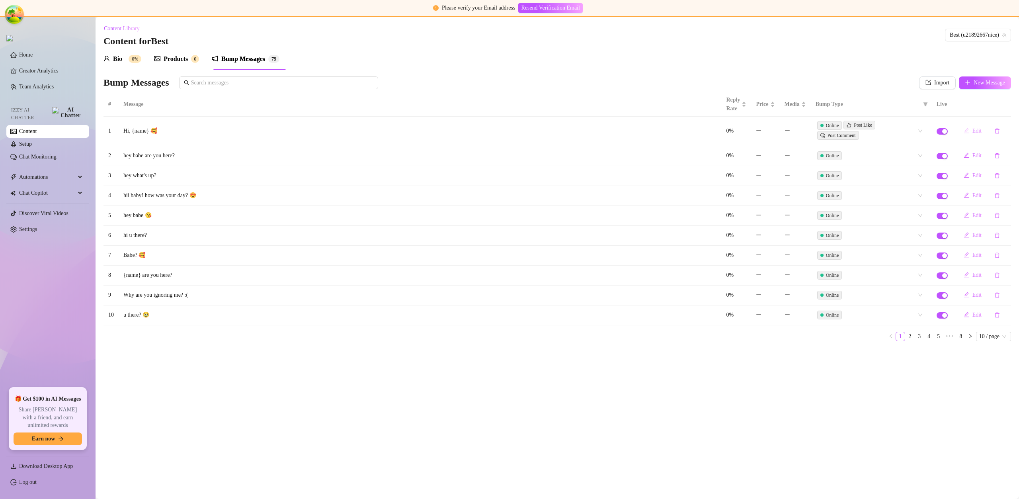
click at [974, 134] on button "Edit" at bounding box center [972, 131] width 31 height 13
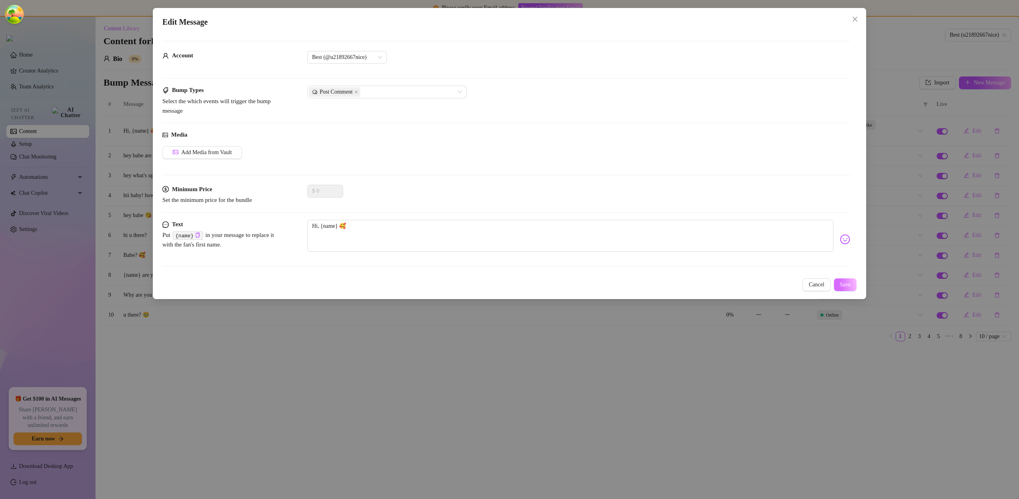
click at [840, 289] on button "Save" at bounding box center [845, 284] width 23 height 13
